Goal: Task Accomplishment & Management: Manage account settings

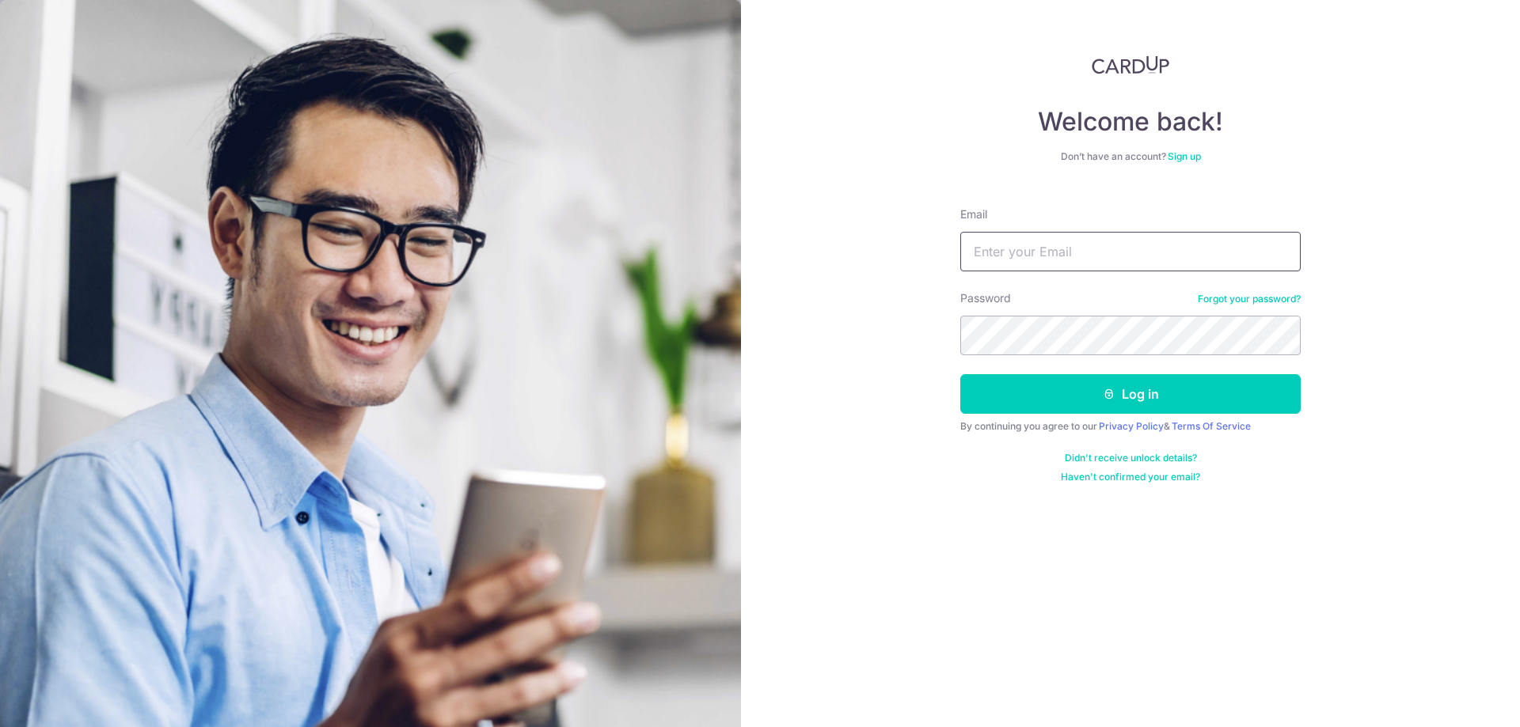
click at [1143, 265] on input "Email" at bounding box center [1130, 252] width 340 height 40
type input "[EMAIL_ADDRESS][DOMAIN_NAME]"
click at [1199, 394] on button "Log in" at bounding box center [1130, 394] width 340 height 40
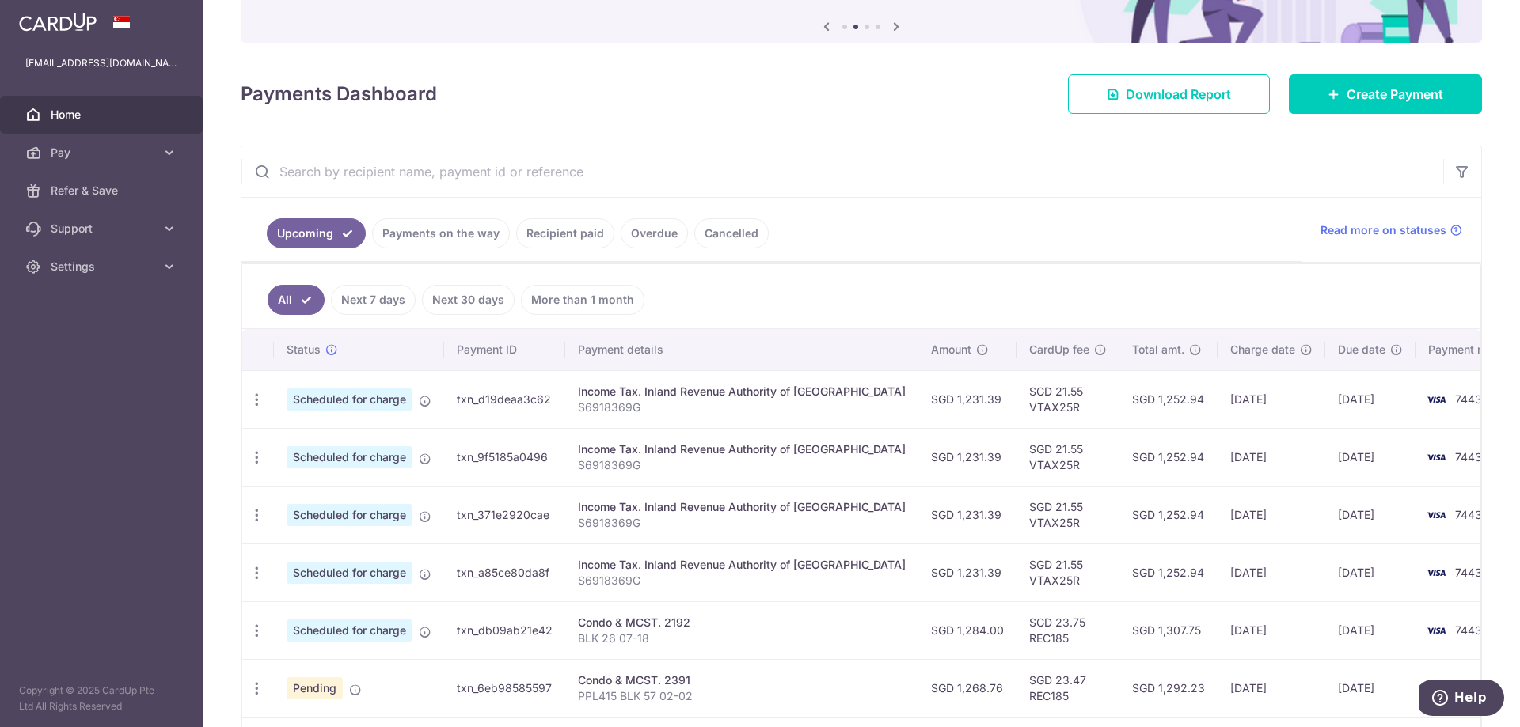
scroll to position [158, 0]
click at [444, 236] on link "Payments on the way" at bounding box center [441, 235] width 138 height 30
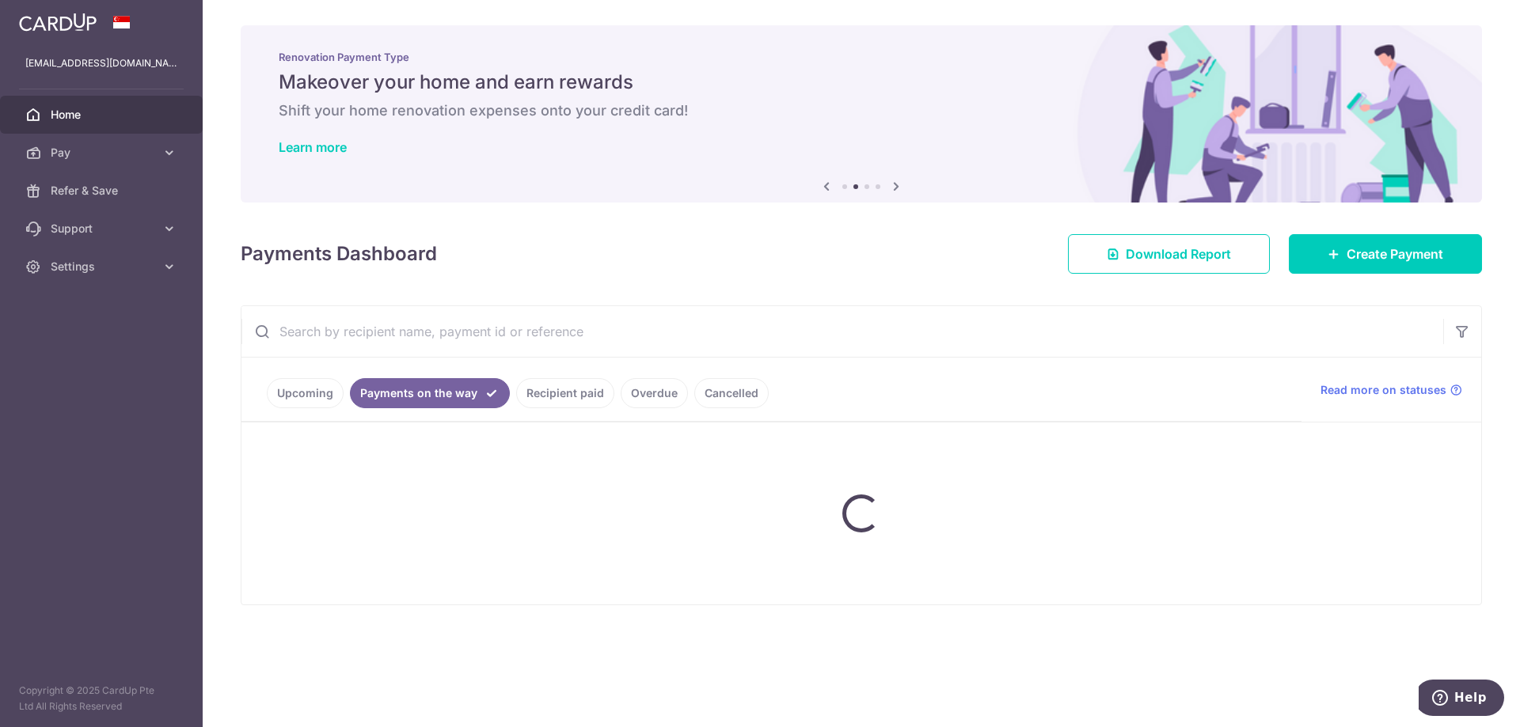
scroll to position [0, 0]
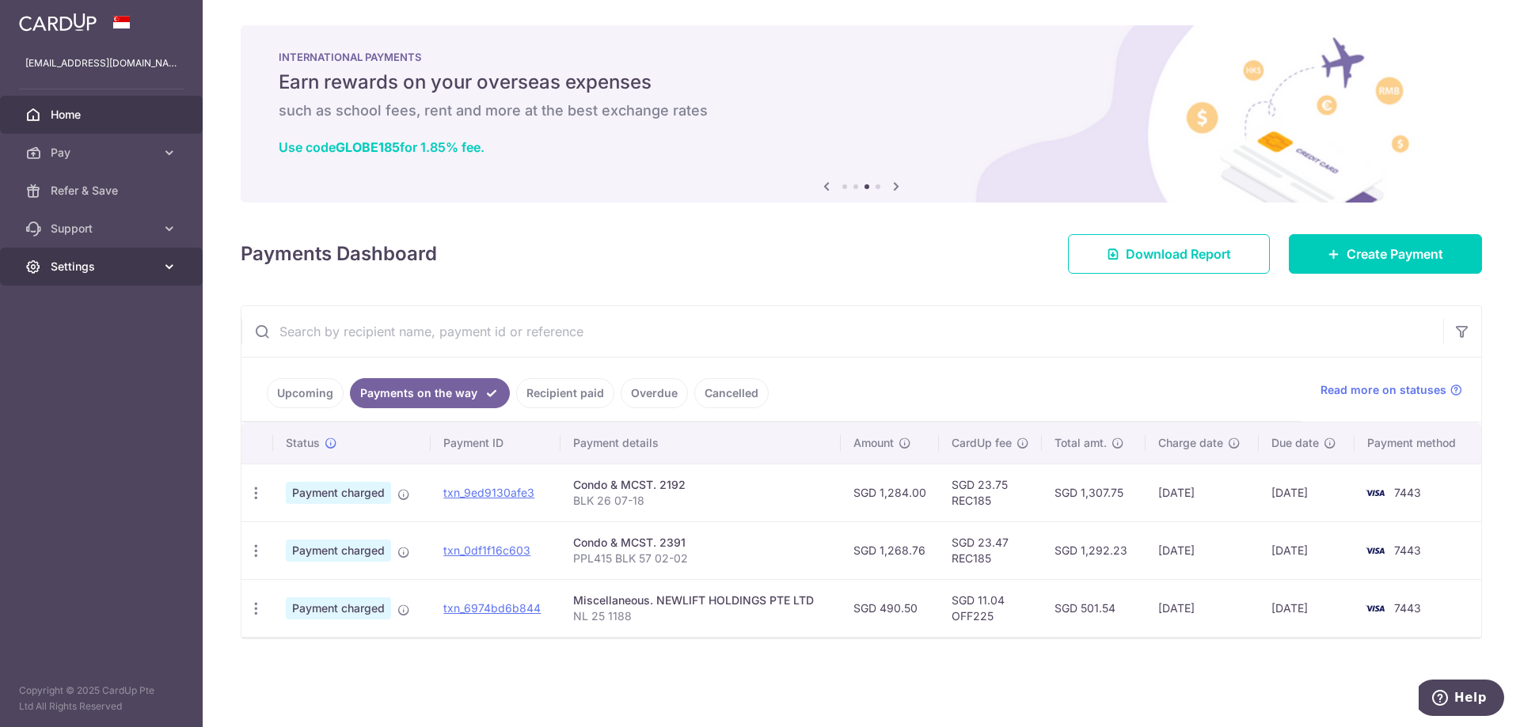
click at [108, 260] on span "Settings" at bounding box center [103, 267] width 104 height 16
click at [89, 336] on span "Logout" at bounding box center [103, 343] width 104 height 16
